Goal: Information Seeking & Learning: Learn about a topic

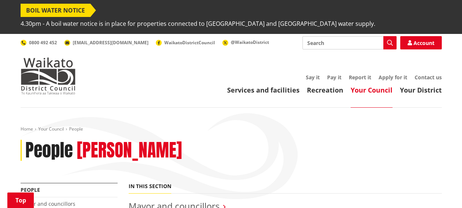
scroll to position [147, 0]
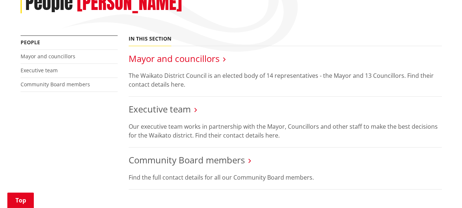
click at [167, 52] on link "Mayor and councillors" at bounding box center [174, 58] width 91 height 12
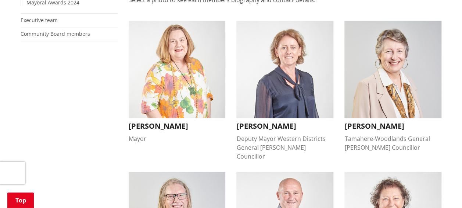
scroll to position [184, 0]
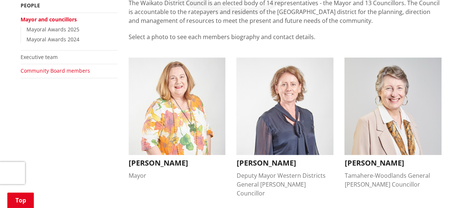
click at [79, 67] on link "Community Board members" at bounding box center [56, 70] width 70 height 7
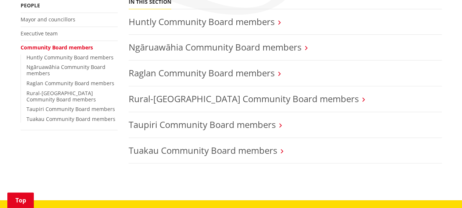
scroll to position [147, 0]
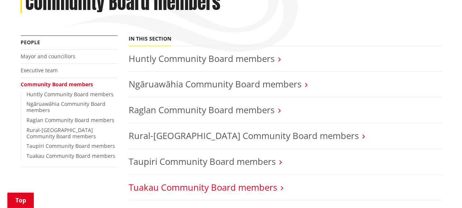
click at [210, 181] on link "Tuakau Community Board members" at bounding box center [203, 187] width 149 height 12
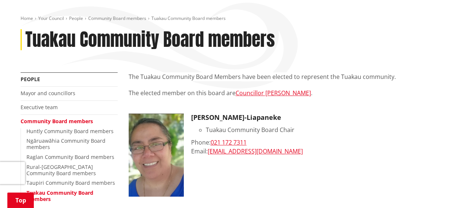
scroll to position [147, 0]
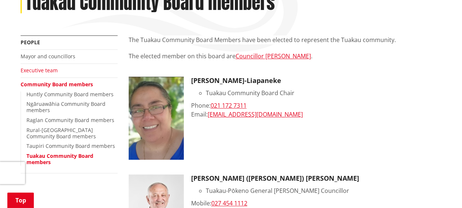
click at [44, 67] on link "Executive team" at bounding box center [39, 70] width 37 height 7
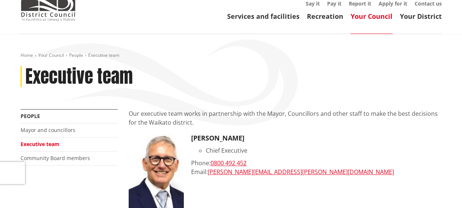
scroll to position [37, 0]
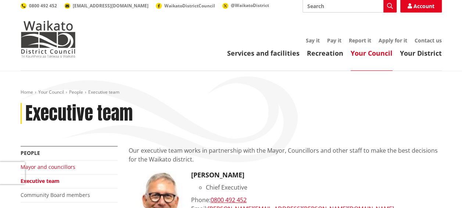
click at [49, 163] on link "Mayor and councillors" at bounding box center [48, 166] width 55 height 7
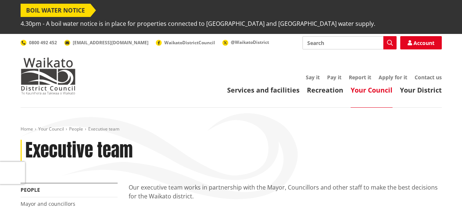
scroll to position [37, 0]
